Goal: Information Seeking & Learning: Learn about a topic

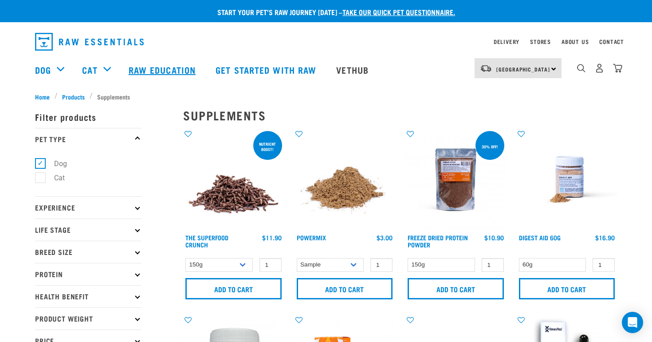
click at [151, 58] on link "Raw Education" at bounding box center [163, 69] width 87 height 35
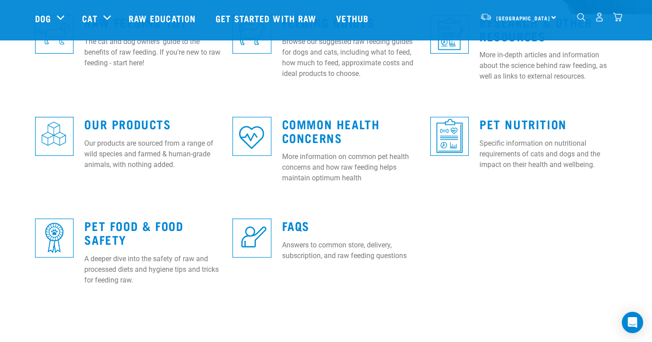
scroll to position [245, 0]
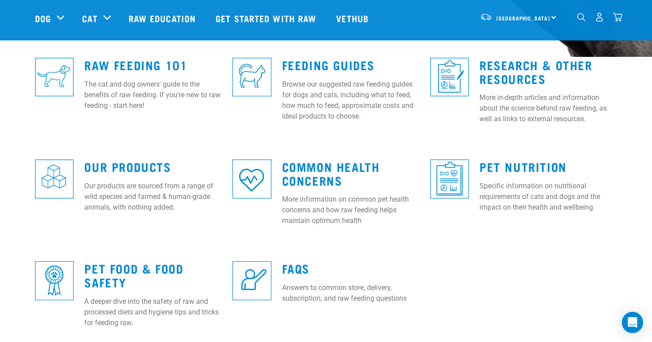
click at [54, 77] on img at bounding box center [54, 77] width 39 height 39
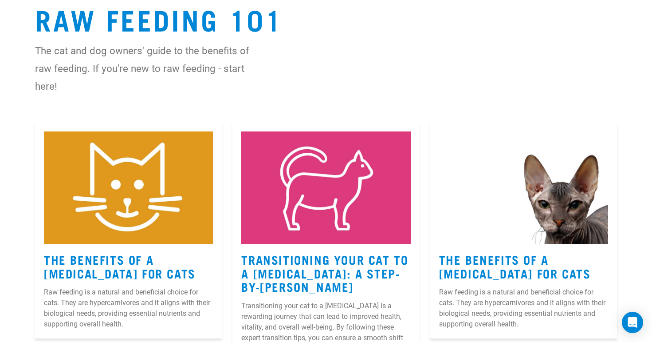
scroll to position [152, 0]
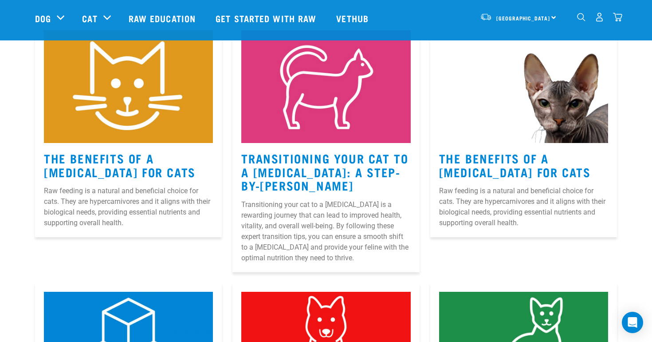
click at [151, 205] on p "Raw feeding is a natural and beneficial choice for cats. They are hypercarnivor…" at bounding box center [128, 206] width 169 height 43
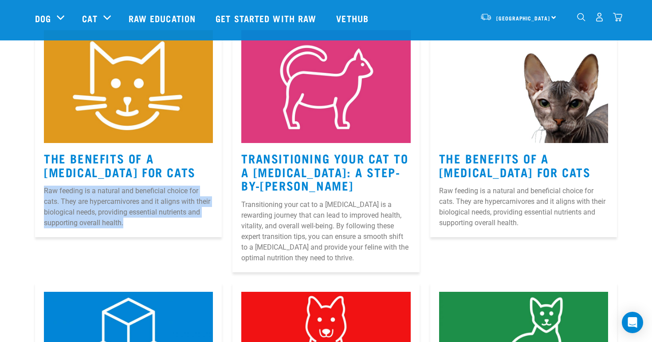
click at [151, 205] on p "Raw feeding is a natural and beneficial choice for cats. They are hypercarnivor…" at bounding box center [128, 206] width 169 height 43
click at [173, 218] on p "Raw feeding is a natural and beneficial choice for cats. They are hypercarnivor…" at bounding box center [128, 206] width 169 height 43
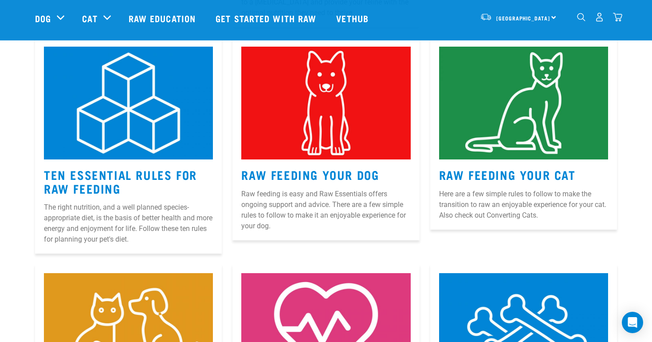
scroll to position [406, 0]
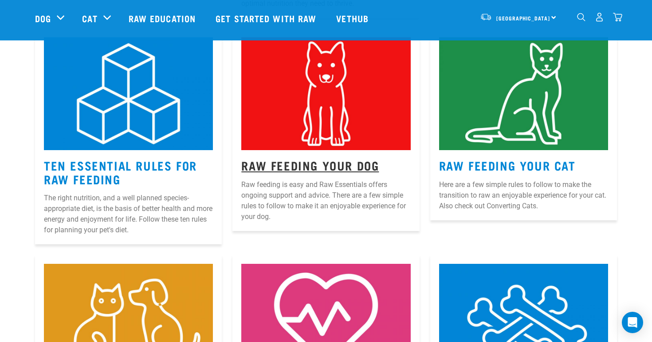
click at [258, 167] on link "Raw Feeding Your Dog" at bounding box center [310, 164] width 138 height 7
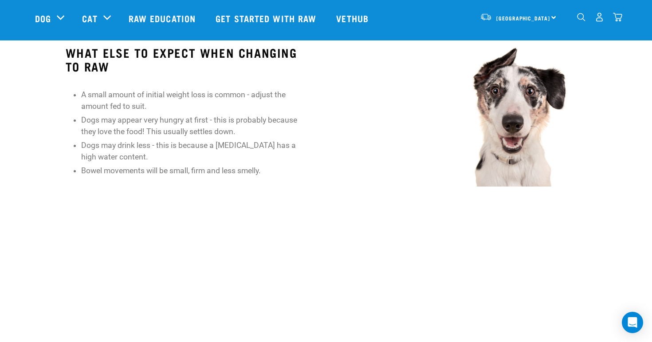
scroll to position [971, 0]
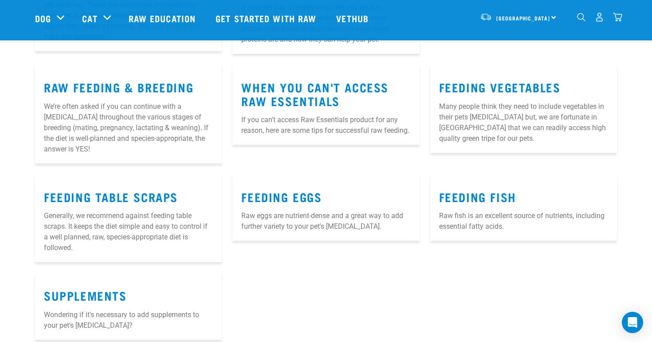
scroll to position [1051, 0]
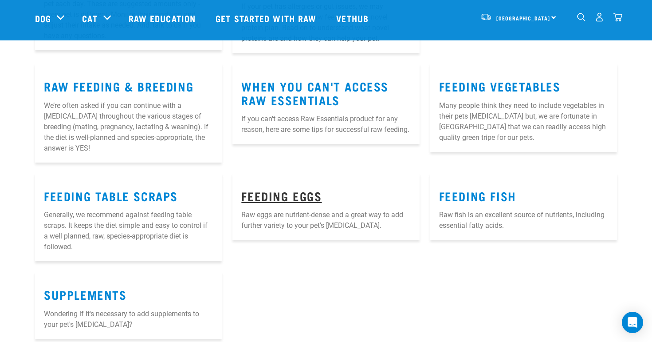
click at [276, 192] on link "Feeding Eggs" at bounding box center [281, 195] width 80 height 7
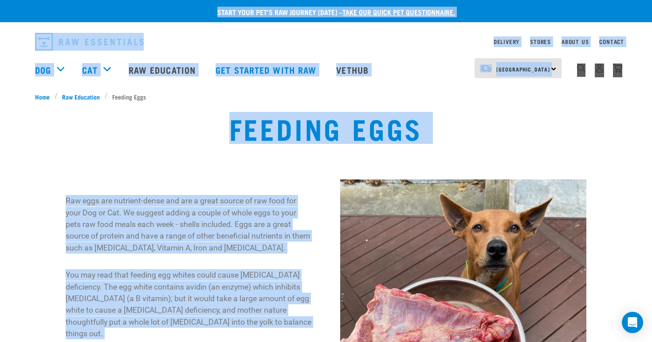
drag, startPoint x: 598, startPoint y: 170, endPoint x: 398, endPoint y: 2, distance: 261.0
click at [398, 2] on div "Start your pet’s raw journey [DATE] – take our quick pet questionnaire. Deliver…" at bounding box center [326, 270] width 652 height 541
click at [287, 29] on div "Delivery Stores About Us Contact" at bounding box center [326, 41] width 652 height 28
